Goal: Information Seeking & Learning: Learn about a topic

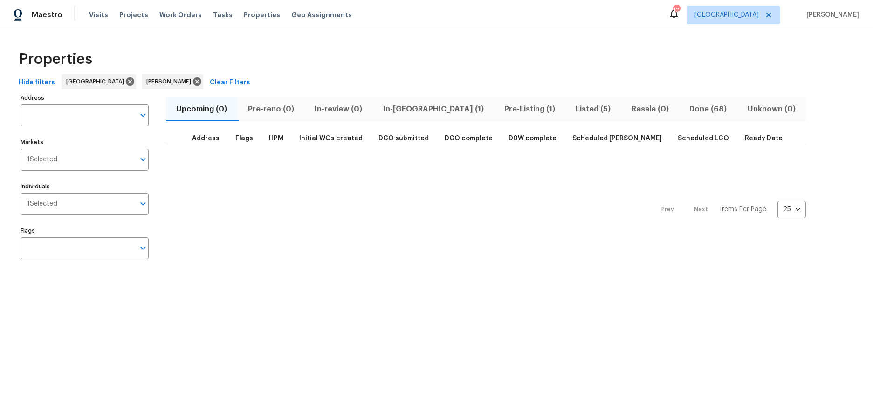
click at [571, 110] on span "Listed (5)" at bounding box center [593, 109] width 44 height 13
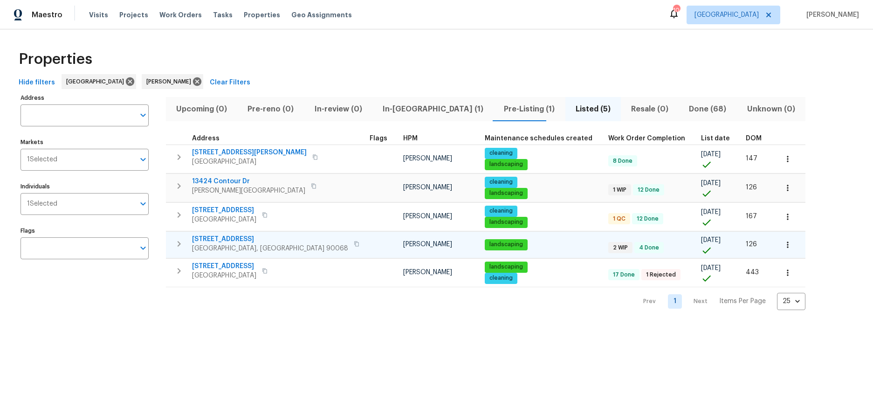
click at [354, 243] on icon "button" at bounding box center [357, 244] width 6 height 6
click at [235, 237] on span "[STREET_ADDRESS]" at bounding box center [270, 239] width 156 height 9
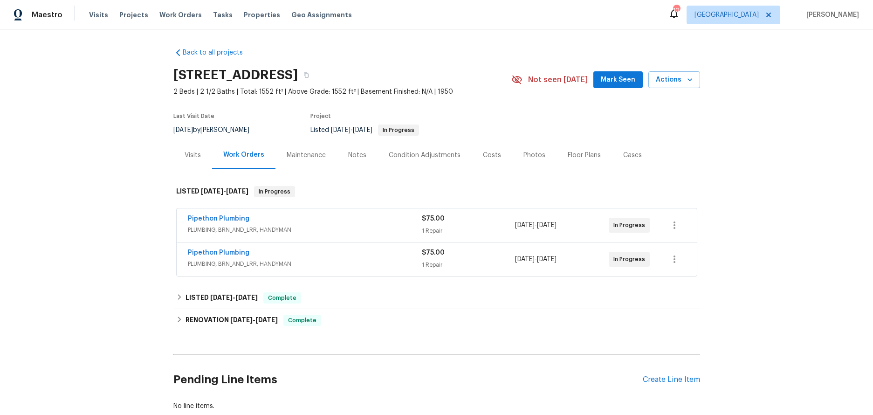
click at [349, 152] on div "Notes" at bounding box center [357, 155] width 18 height 9
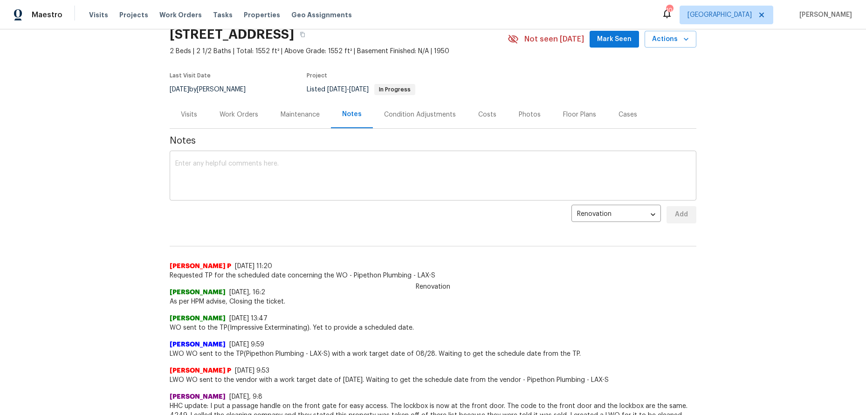
scroll to position [140, 0]
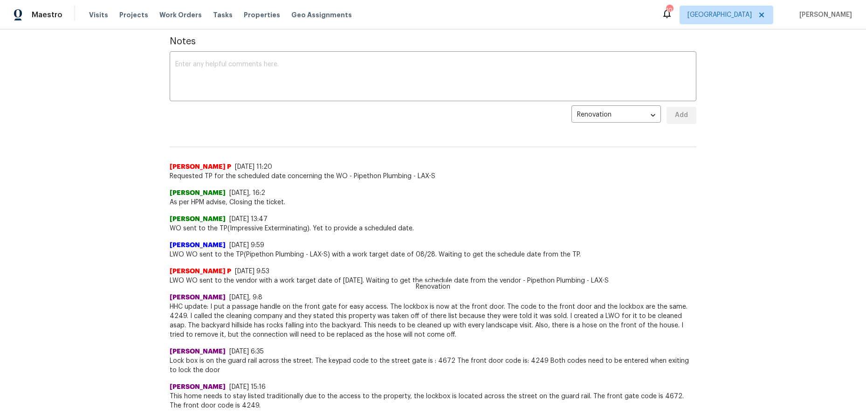
click at [316, 204] on span "As per HPM advise, Closing the ticket." at bounding box center [433, 202] width 527 height 9
click at [320, 198] on span "As per HPM advise, Closing the ticket." at bounding box center [433, 202] width 527 height 9
click at [67, 175] on div "Back to all projects 2252 Verde Oak Dr, Los Angeles, CA 90068 2 Beds | 2 1/2 Ba…" at bounding box center [433, 222] width 866 height 386
click at [567, 186] on div "Blessida Angeline M 8/26/25, 16:2 As per HPM advise, Closing the ticket." at bounding box center [433, 194] width 527 height 26
click at [98, 86] on div "Back to all projects 2252 Verde Oak Dr, Los Angeles, CA 90068 2 Beds | 2 1/2 Ba…" at bounding box center [433, 222] width 866 height 386
